Goal: Task Accomplishment & Management: Use online tool/utility

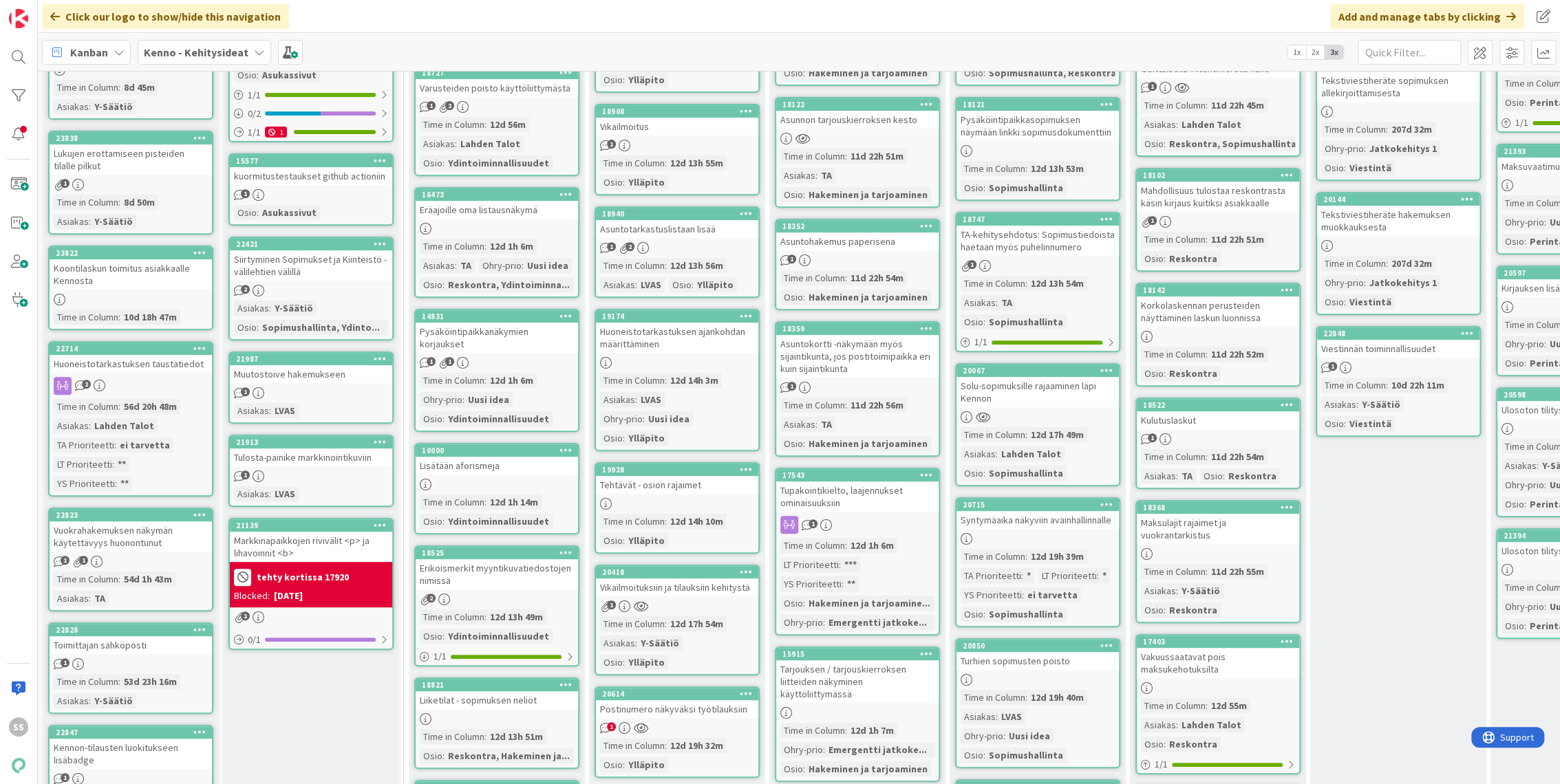
scroll to position [535, 0]
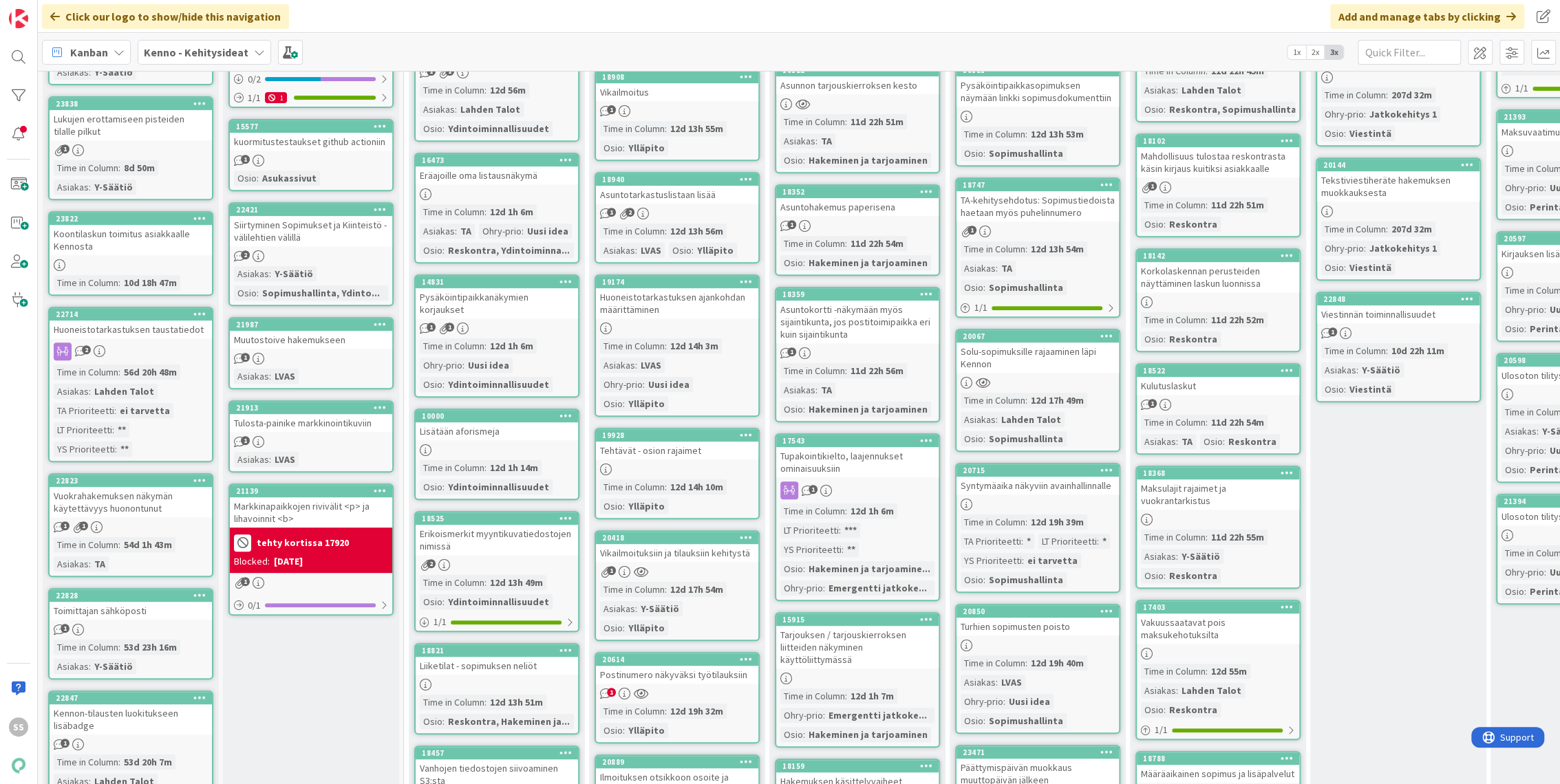
click at [1238, 399] on div "1" at bounding box center [1218, 405] width 162 height 11
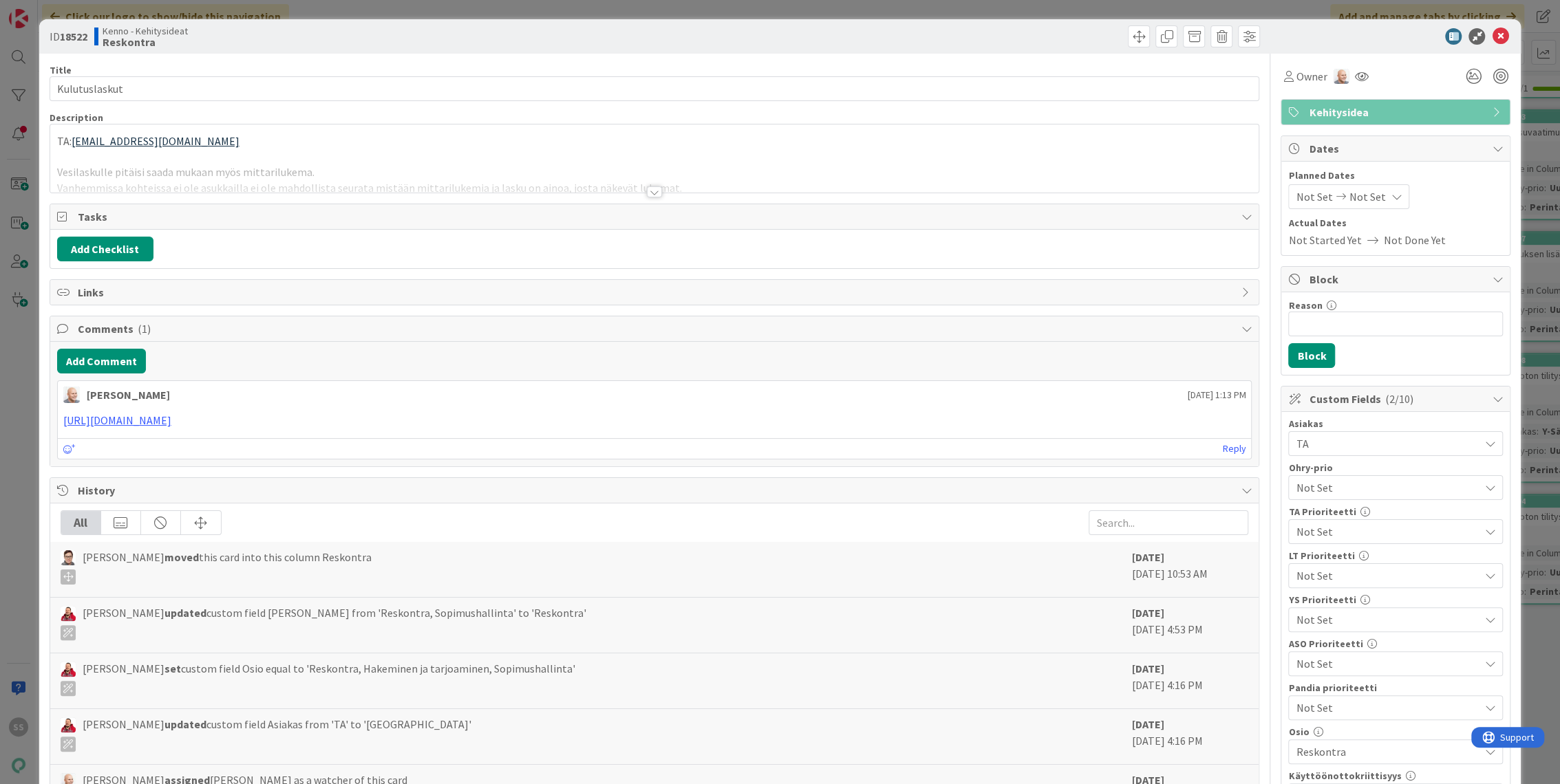
click at [650, 192] on div at bounding box center [655, 192] width 15 height 11
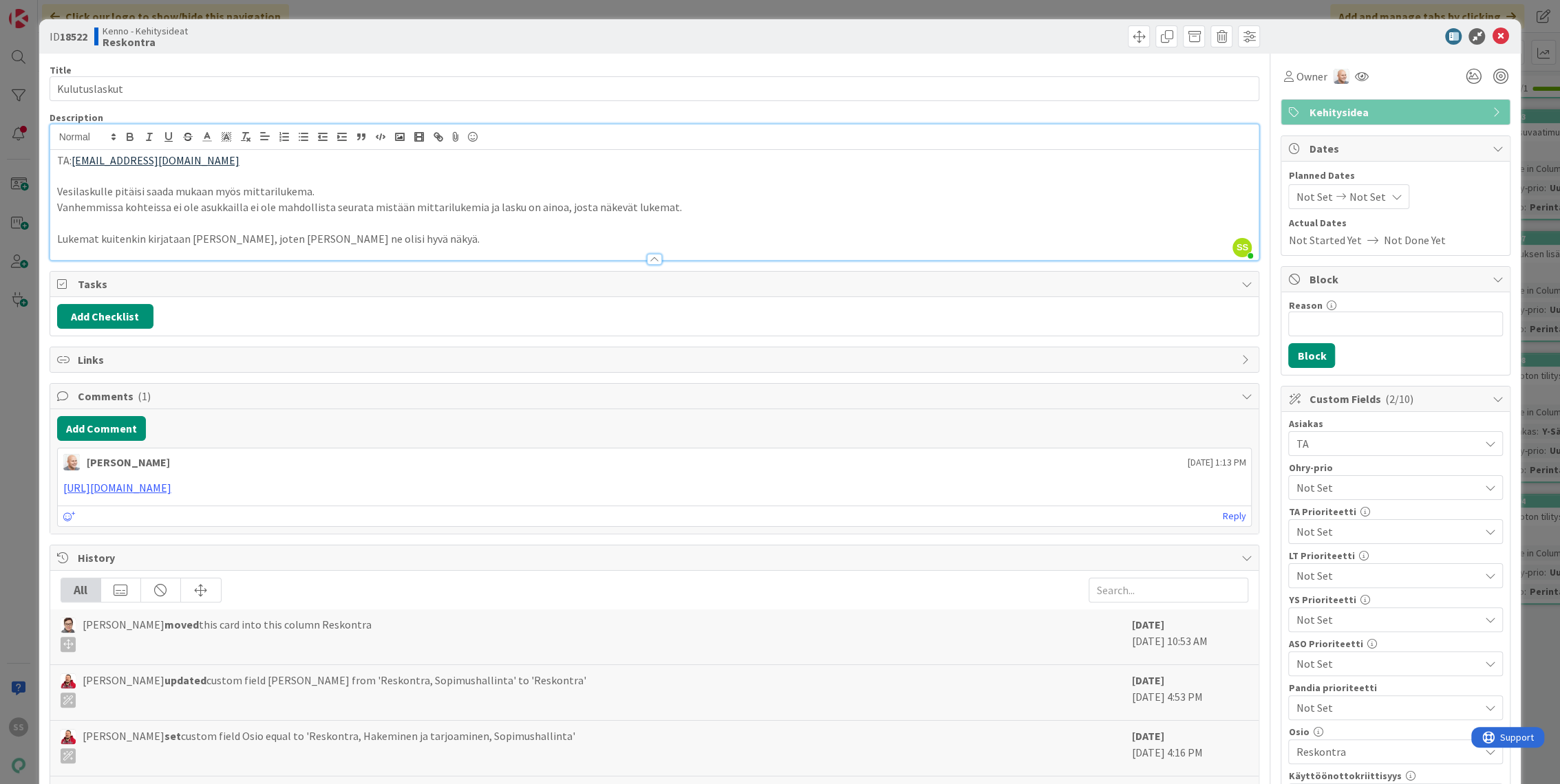
click at [1379, 446] on span "TA" at bounding box center [1387, 444] width 183 height 17
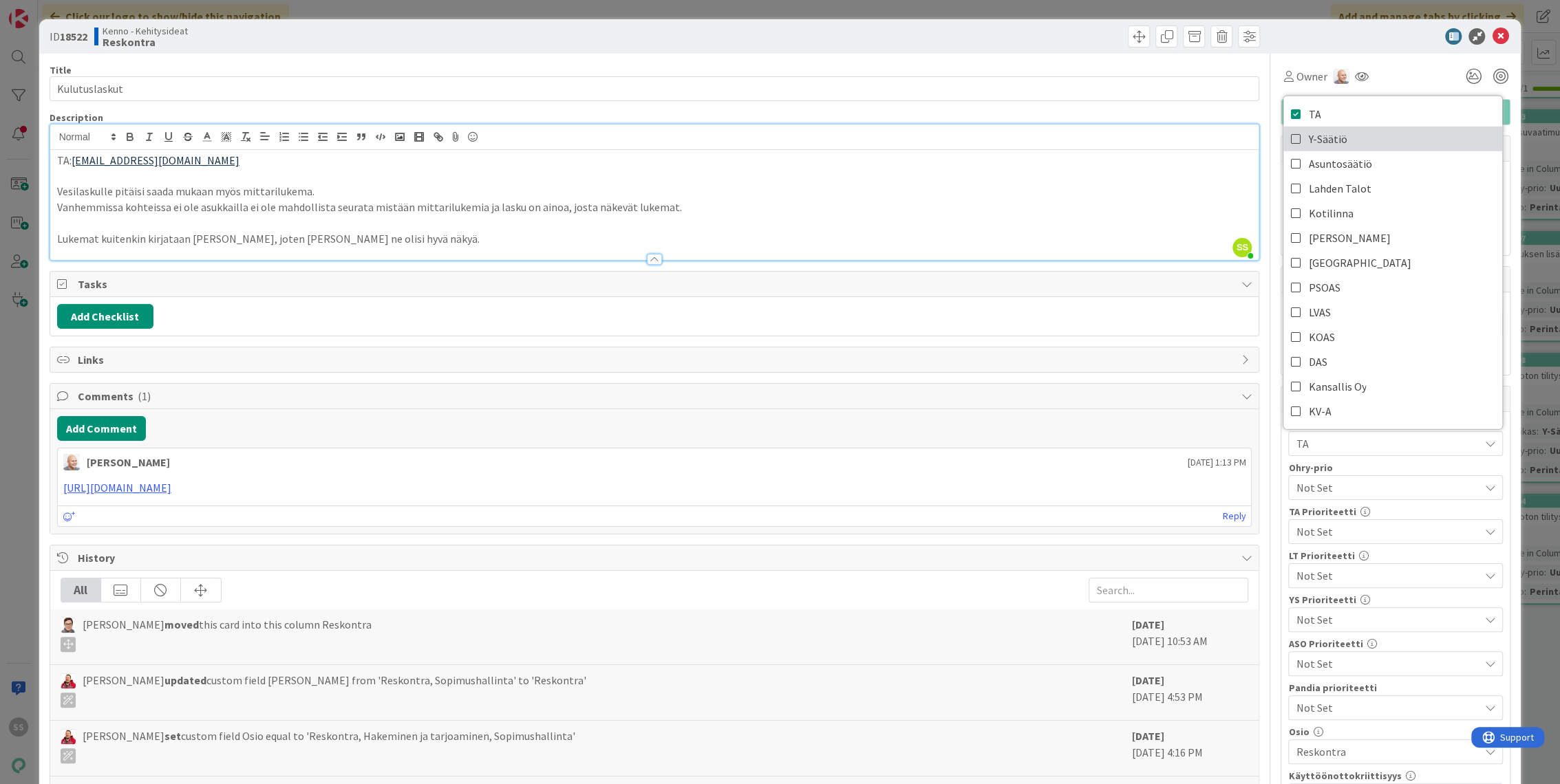
click at [1346, 141] on link "Y-Säätiö" at bounding box center [1392, 139] width 219 height 25
click at [875, 217] on p at bounding box center [655, 223] width 1195 height 16
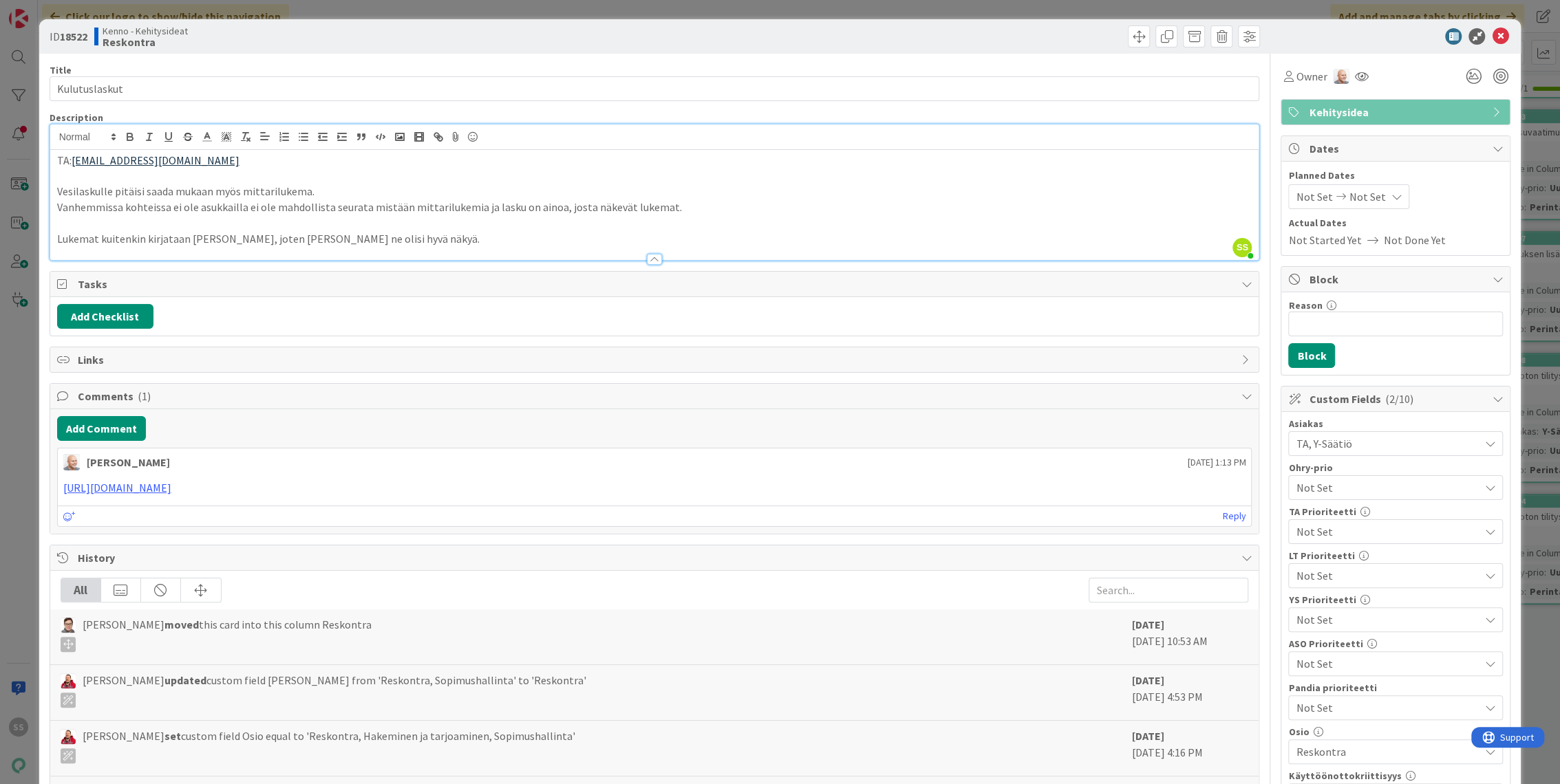
click at [665, 254] on div at bounding box center [655, 252] width 1209 height 14
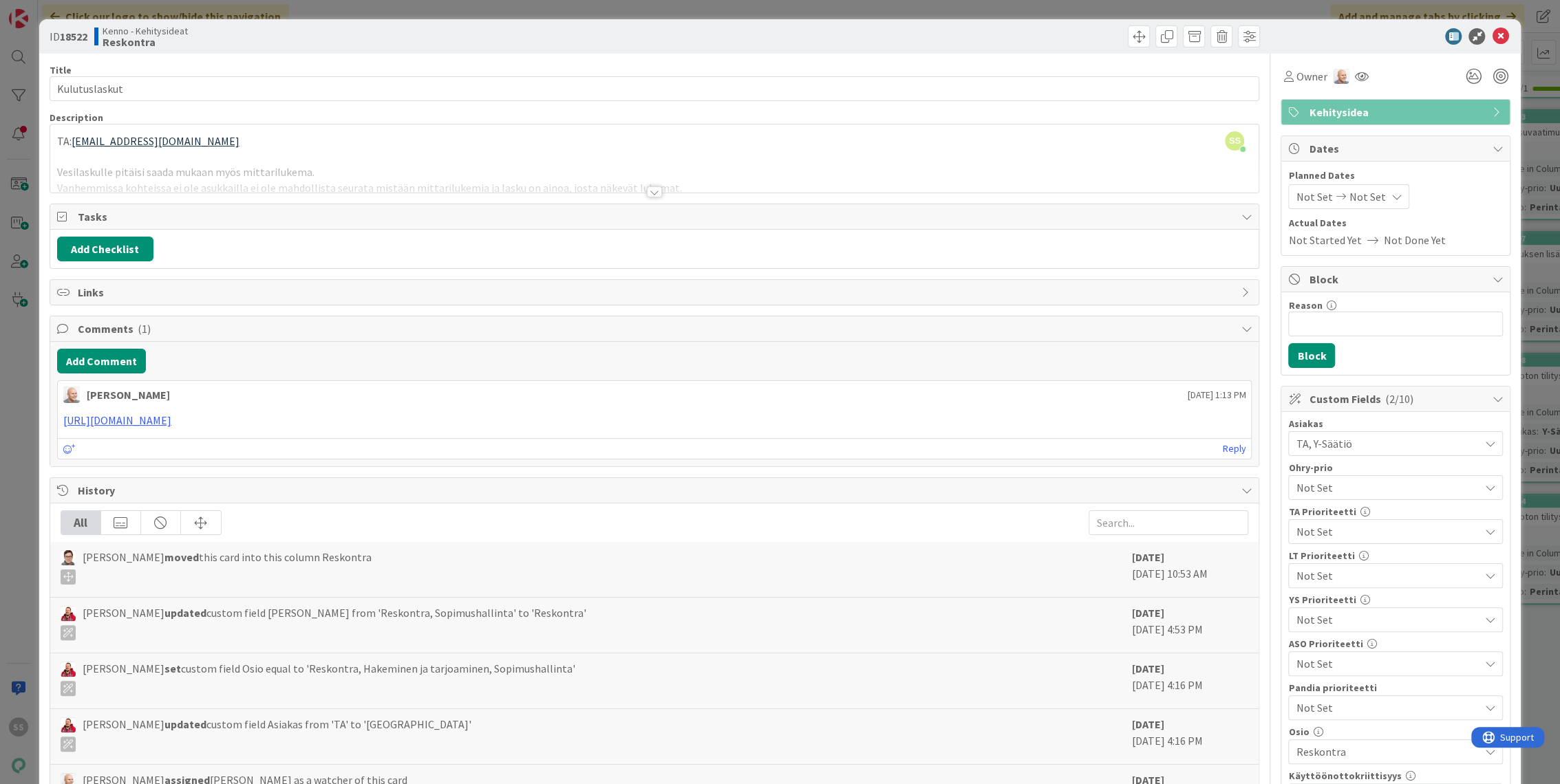
click at [707, 168] on div at bounding box center [655, 175] width 1209 height 35
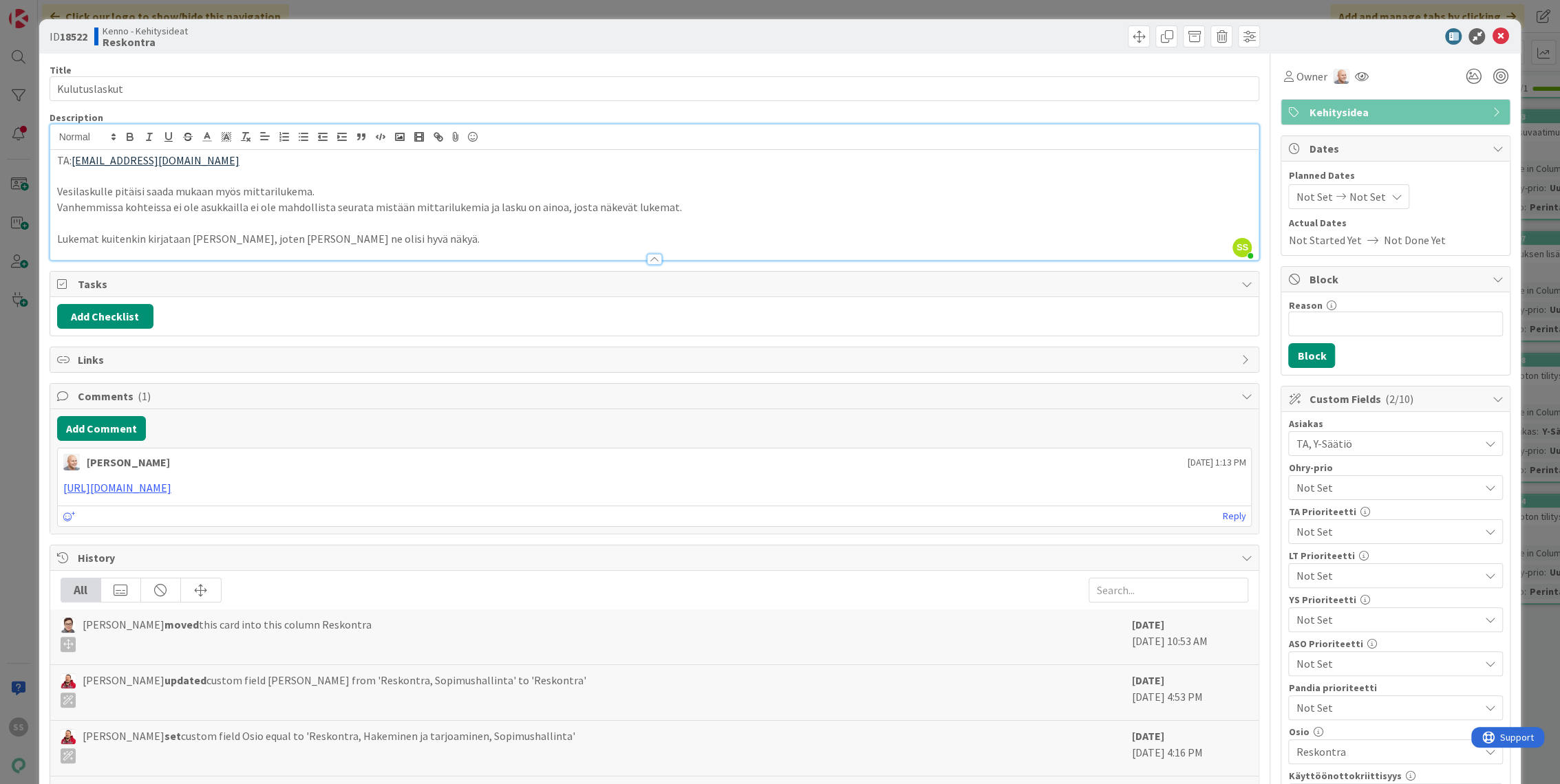
click at [429, 236] on p "Lukemat kuitenkin kirjataan Kennoon, joten laskullakin ne olisi hyvä näkyä." at bounding box center [655, 238] width 1195 height 16
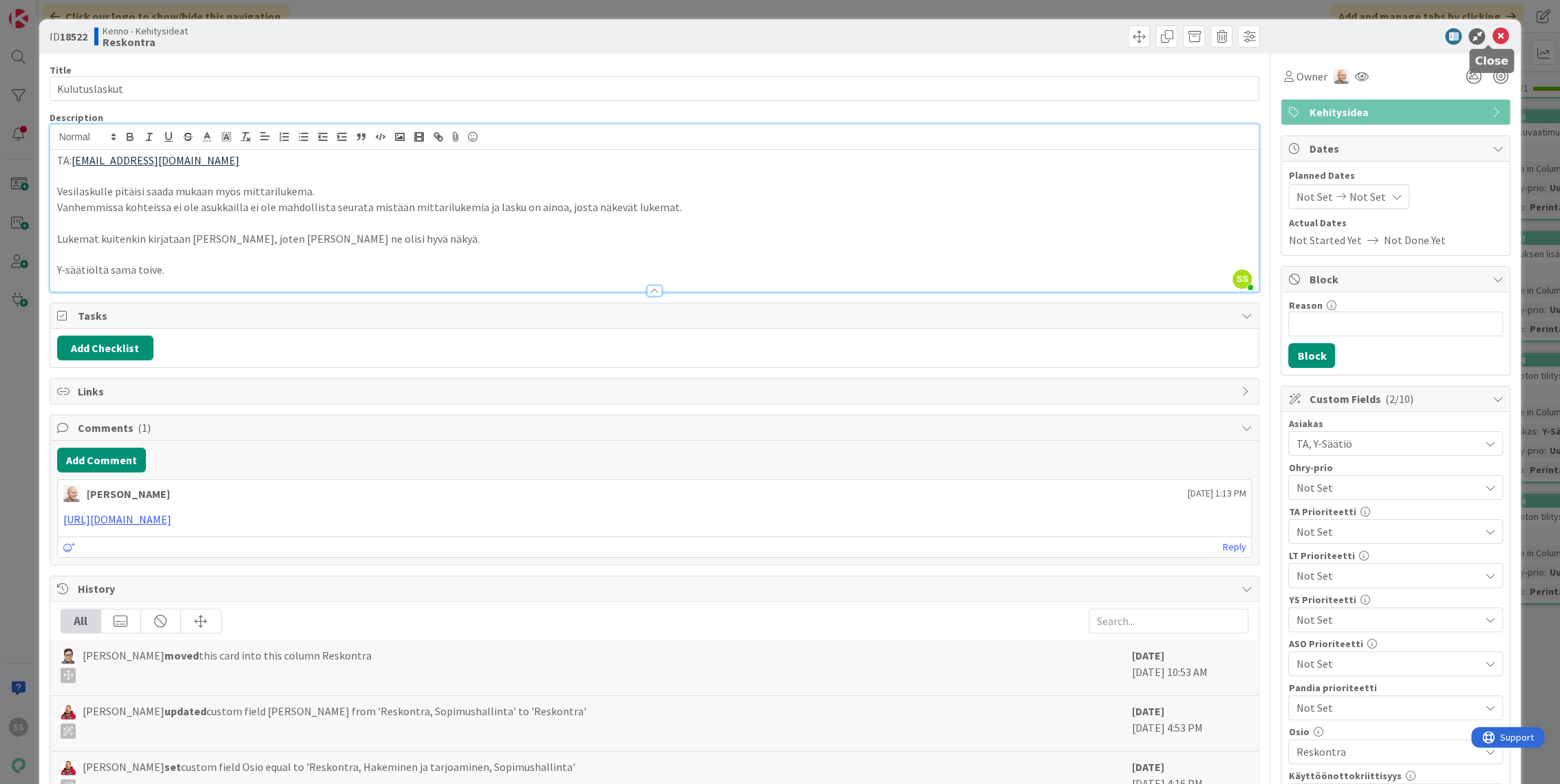
click at [1492, 35] on icon at bounding box center [1501, 37] width 17 height 17
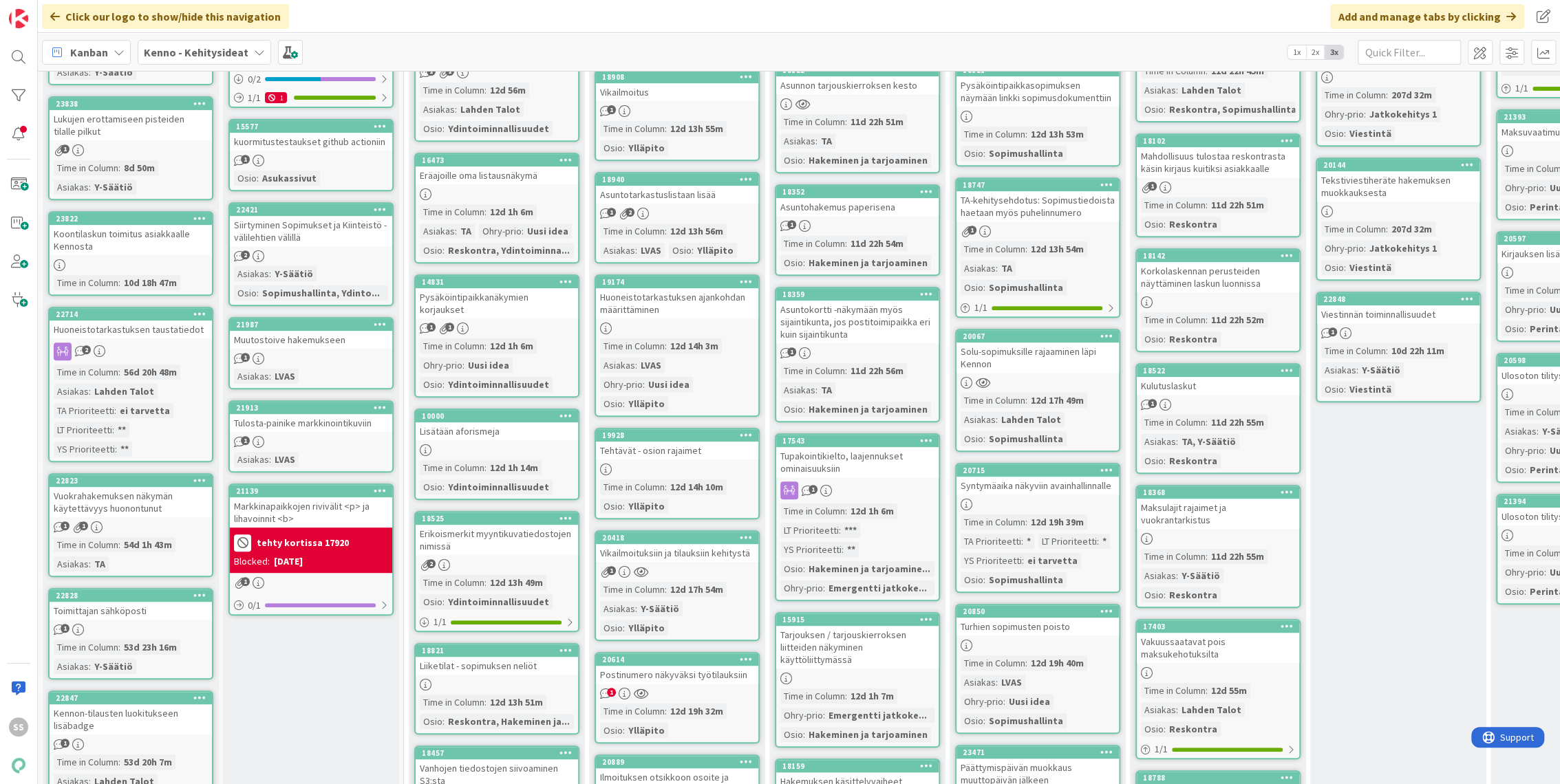
click at [1246, 379] on div "18522 Kulutuslaskut 1 Time in Column : 11d 22h 55m Asiakas : TA, Y-Säätiö Osio …" at bounding box center [1218, 418] width 165 height 110
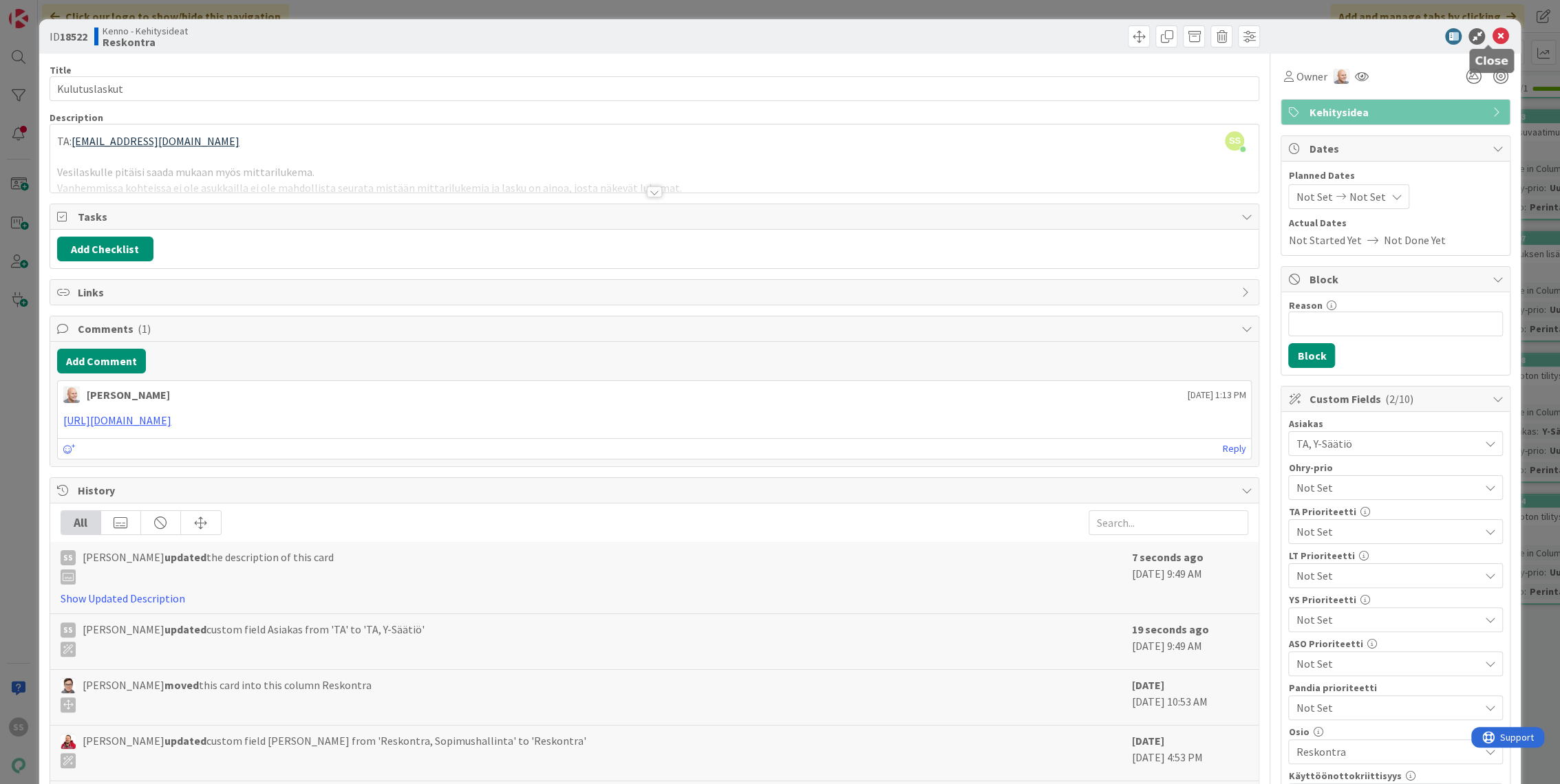
drag, startPoint x: 1491, startPoint y: 32, endPoint x: 1470, endPoint y: 54, distance: 30.4
click at [1492, 32] on icon at bounding box center [1501, 37] width 17 height 17
